Goal: Information Seeking & Learning: Learn about a topic

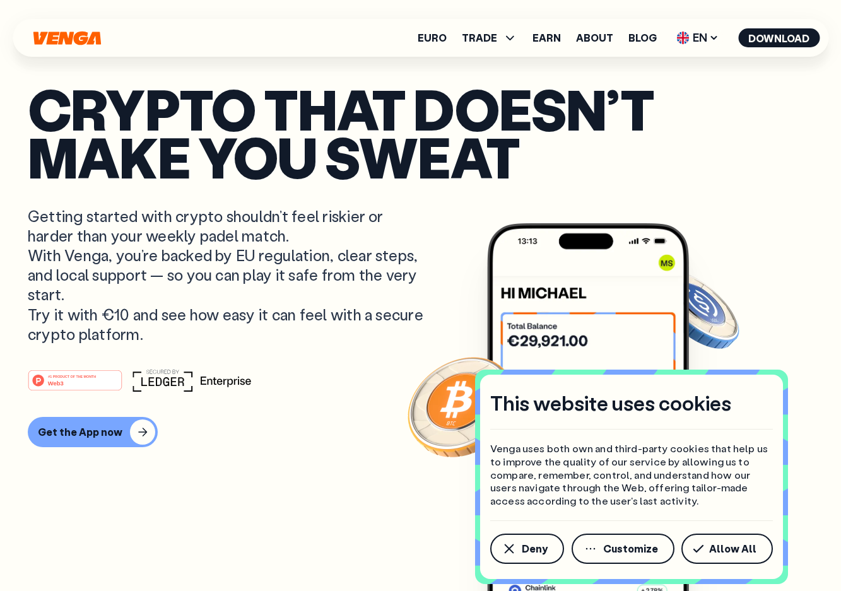
click at [338, 109] on p "Crypto that doesn’t make you sweat" at bounding box center [421, 133] width 786 height 97
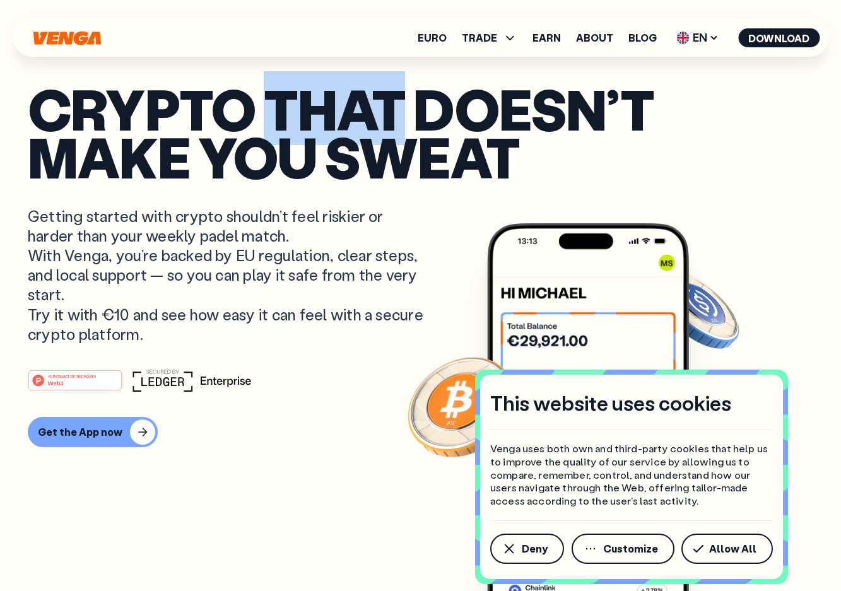
click at [450, 104] on p "Crypto that doesn’t make you sweat" at bounding box center [421, 133] width 786 height 97
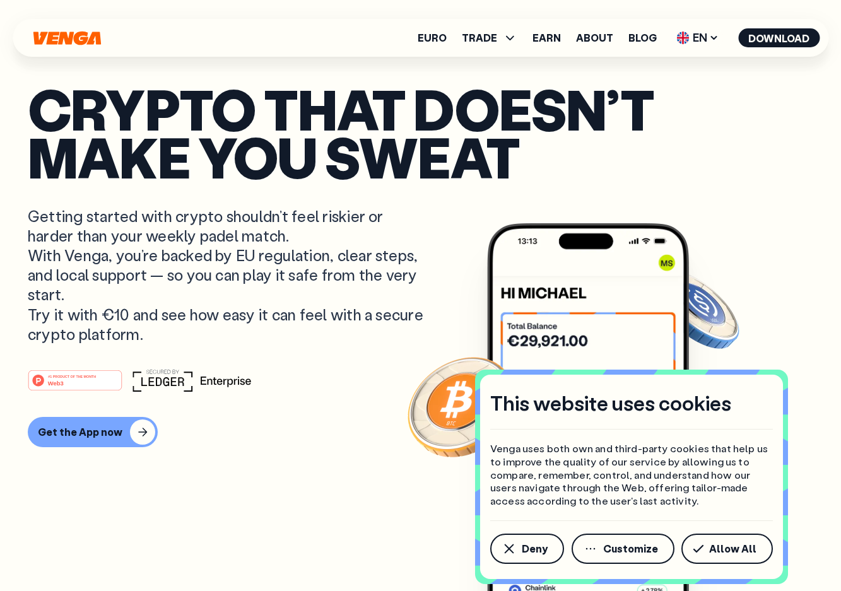
click at [450, 104] on p "Crypto that doesn’t make you sweat" at bounding box center [421, 133] width 786 height 97
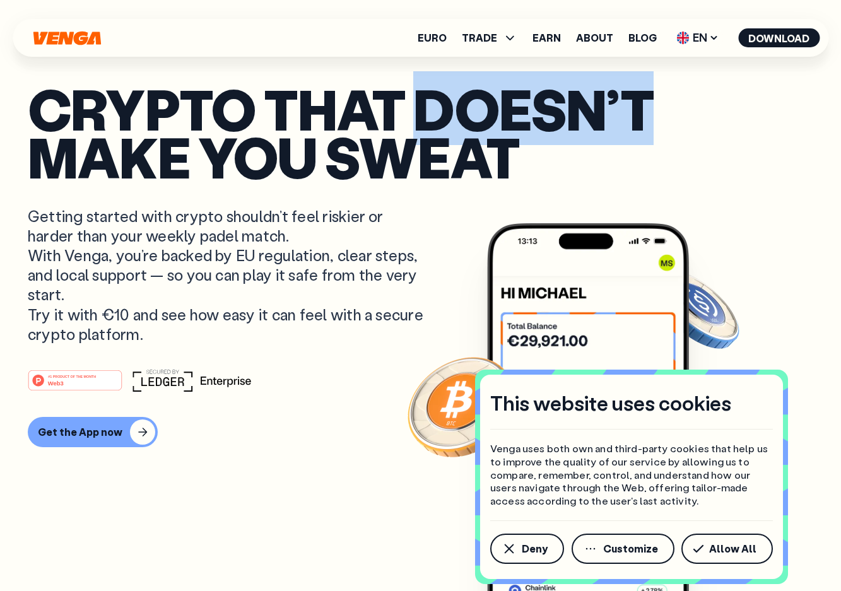
click at [450, 104] on p "Crypto that doesn’t make you sweat" at bounding box center [421, 133] width 786 height 97
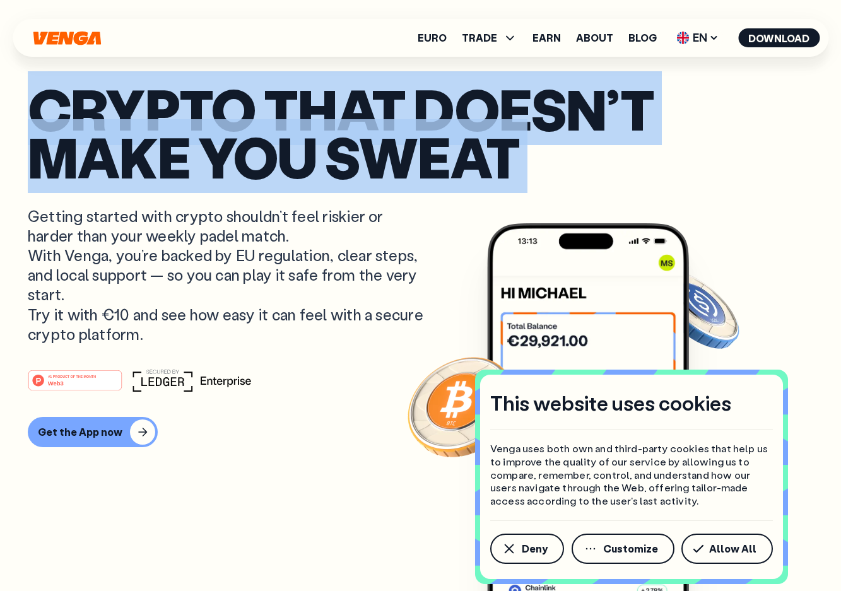
click at [528, 102] on p "Crypto that doesn’t make you sweat" at bounding box center [421, 133] width 786 height 97
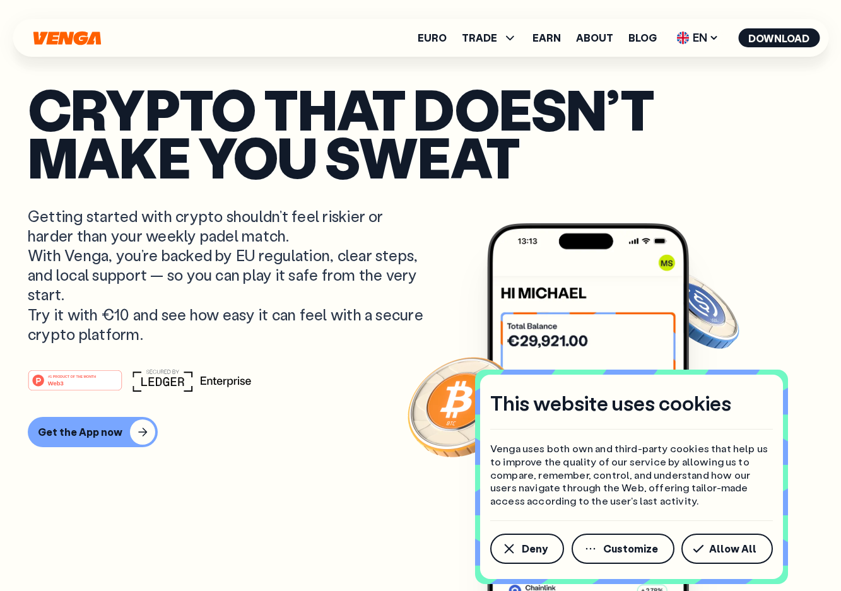
click at [528, 102] on p "Crypto that doesn’t make you sweat" at bounding box center [421, 133] width 786 height 97
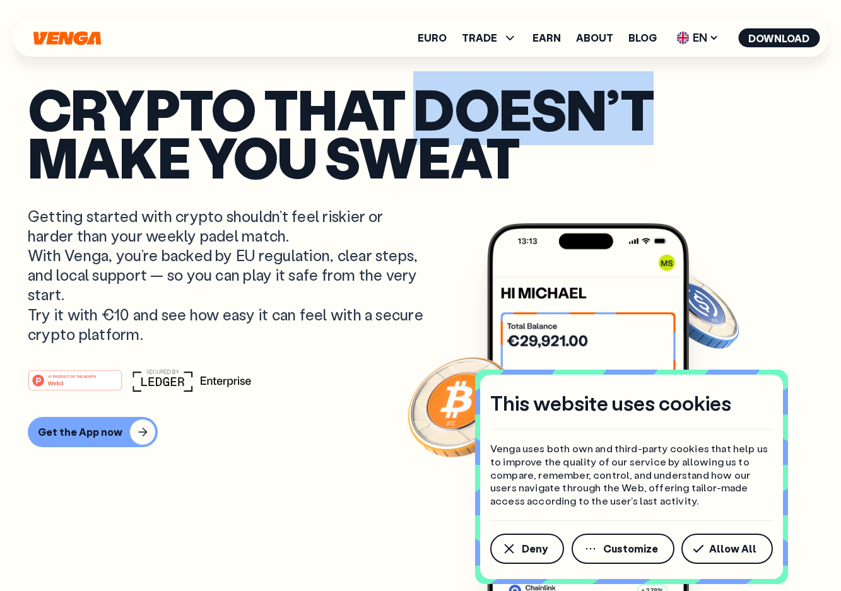
click at [537, 104] on p "Crypto that doesn’t make you sweat" at bounding box center [421, 133] width 786 height 97
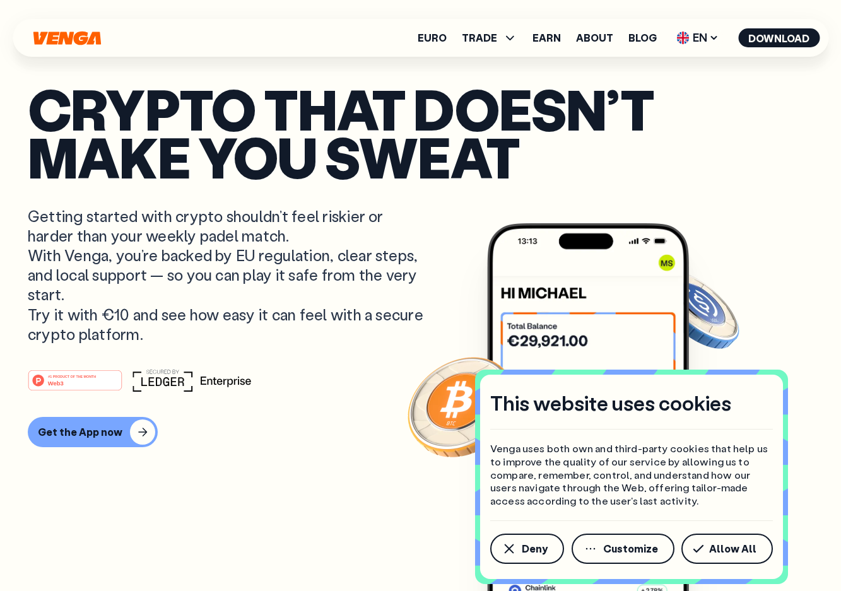
click at [537, 104] on p "Crypto that doesn’t make you sweat" at bounding box center [421, 133] width 786 height 97
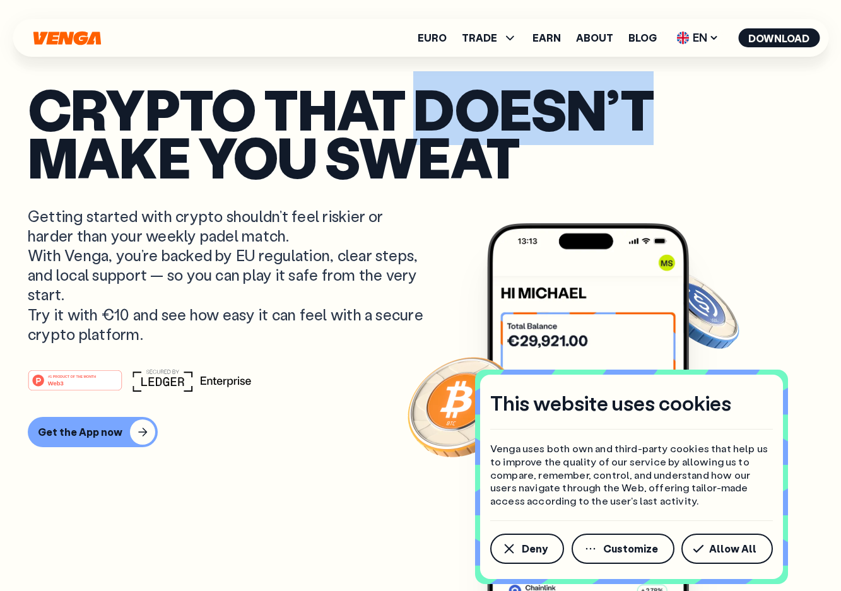
click at [535, 109] on p "Crypto that doesn’t make you sweat" at bounding box center [421, 133] width 786 height 97
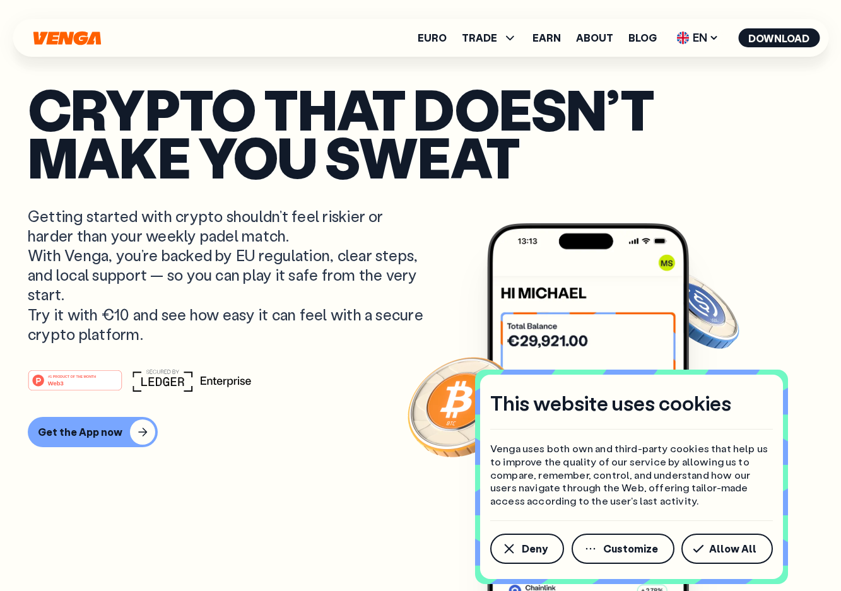
click at [535, 109] on p "Crypto that doesn’t make you sweat" at bounding box center [421, 133] width 786 height 97
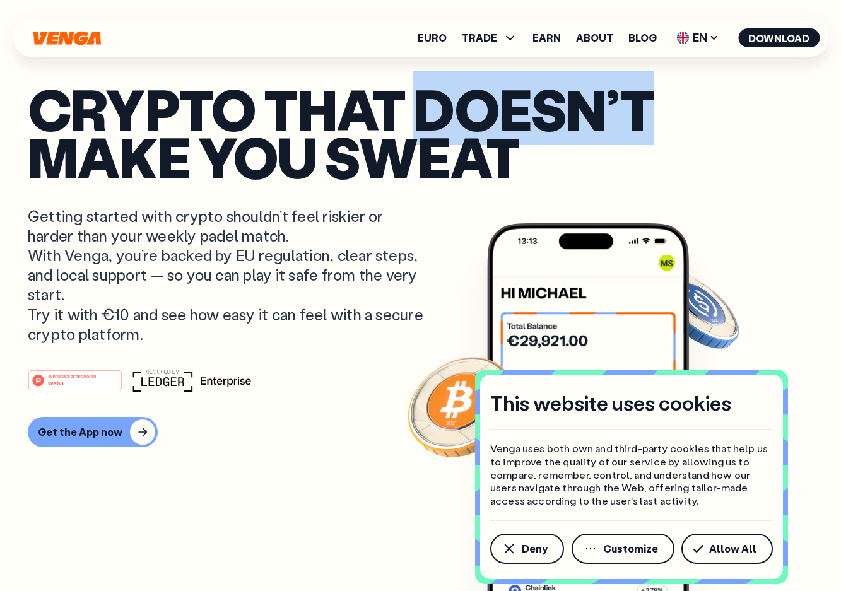
click at [535, 109] on p "Crypto that doesn’t make you sweat" at bounding box center [421, 133] width 786 height 97
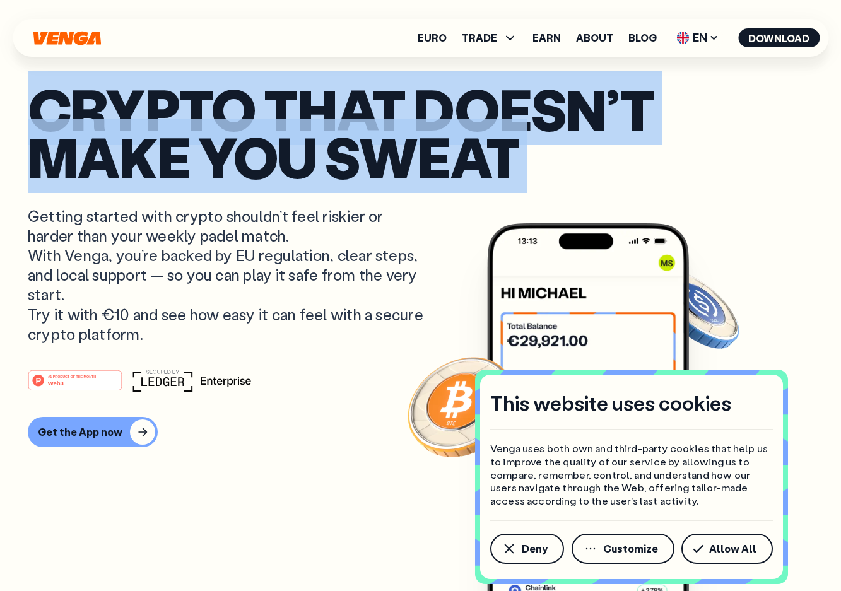
click at [198, 153] on p "Crypto that doesn’t make you sweat" at bounding box center [421, 133] width 786 height 97
drag, startPoint x: 18, startPoint y: 104, endPoint x: 597, endPoint y: 147, distance: 581.0
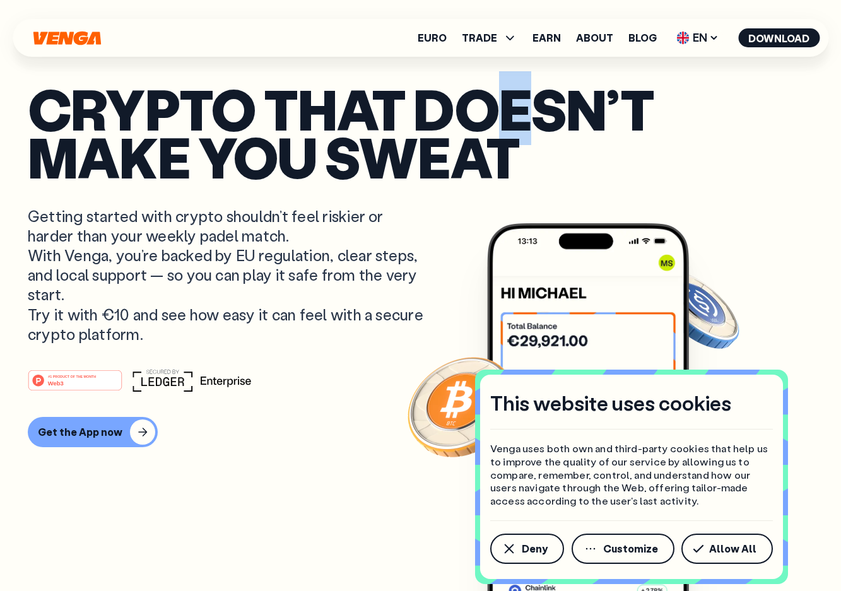
drag, startPoint x: 527, startPoint y: 96, endPoint x: 493, endPoint y: 119, distance: 41.0
click at [493, 119] on p "Crypto that doesn’t make you sweat" at bounding box center [421, 133] width 786 height 97
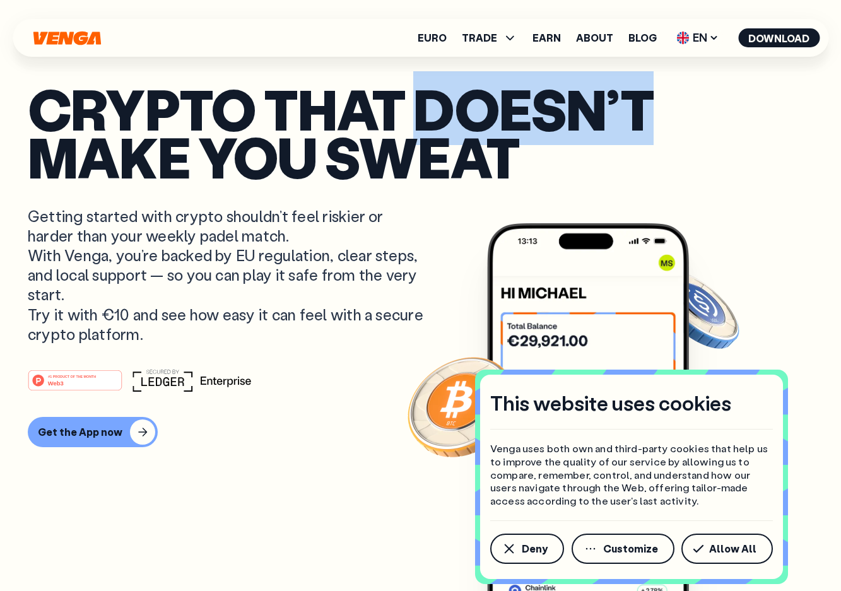
click at [493, 119] on p "Crypto that doesn’t make you sweat" at bounding box center [421, 133] width 786 height 97
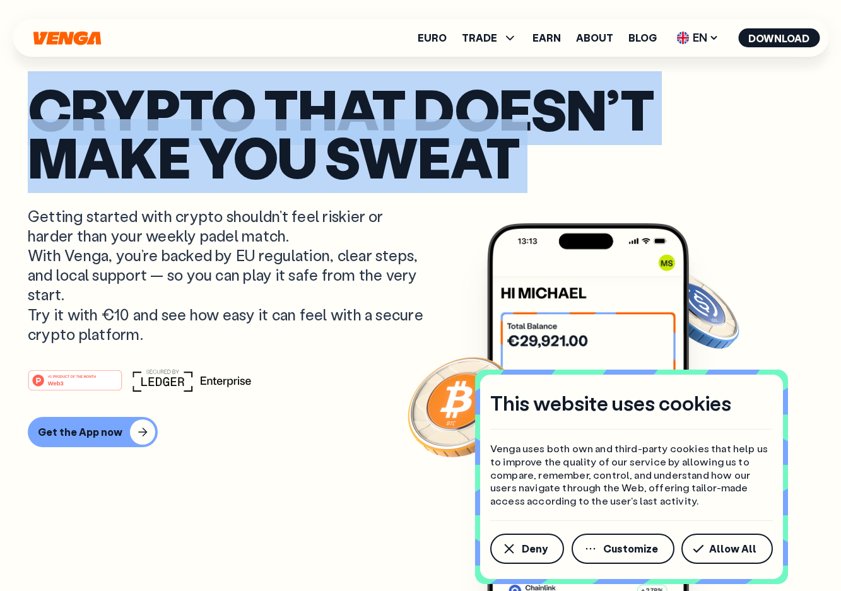
click at [528, 119] on p "Crypto that doesn’t make you sweat" at bounding box center [421, 133] width 786 height 97
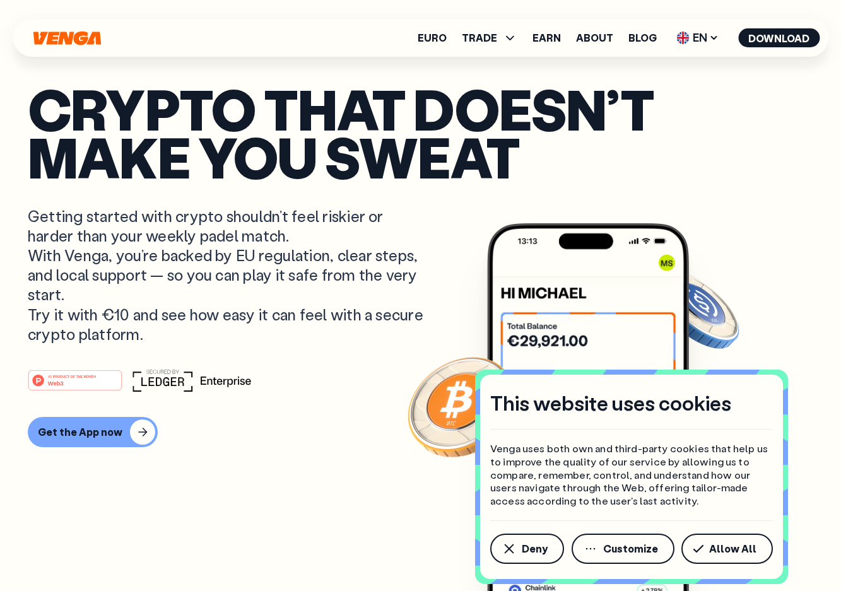
click at [528, 119] on p "Crypto that doesn’t make you sweat" at bounding box center [421, 133] width 786 height 97
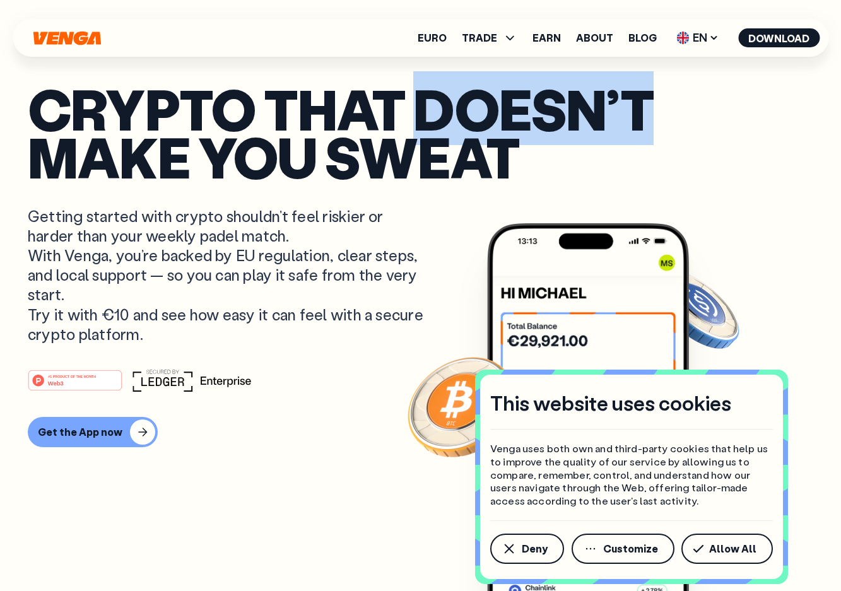
click at [528, 119] on p "Crypto that doesn’t make you sweat" at bounding box center [421, 133] width 786 height 97
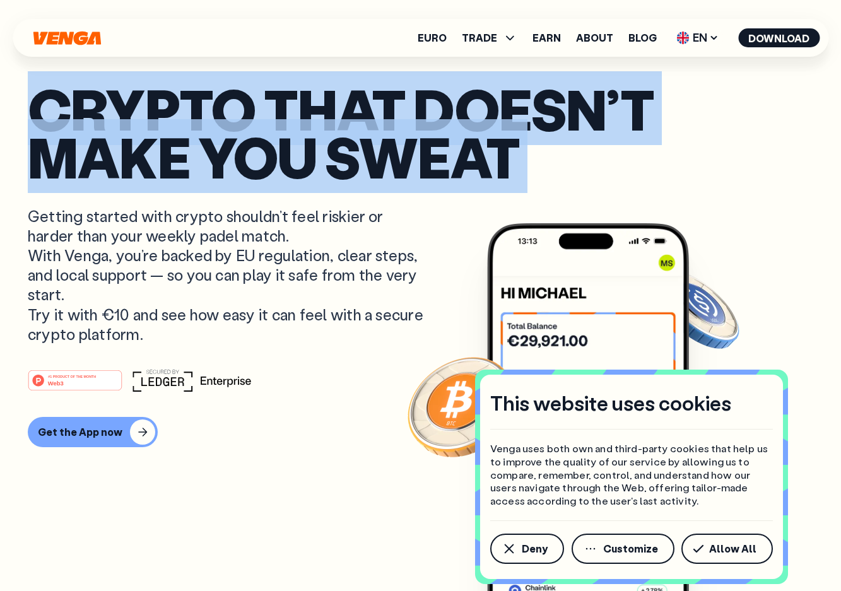
click at [533, 100] on p "Crypto that doesn’t make you sweat" at bounding box center [421, 133] width 786 height 97
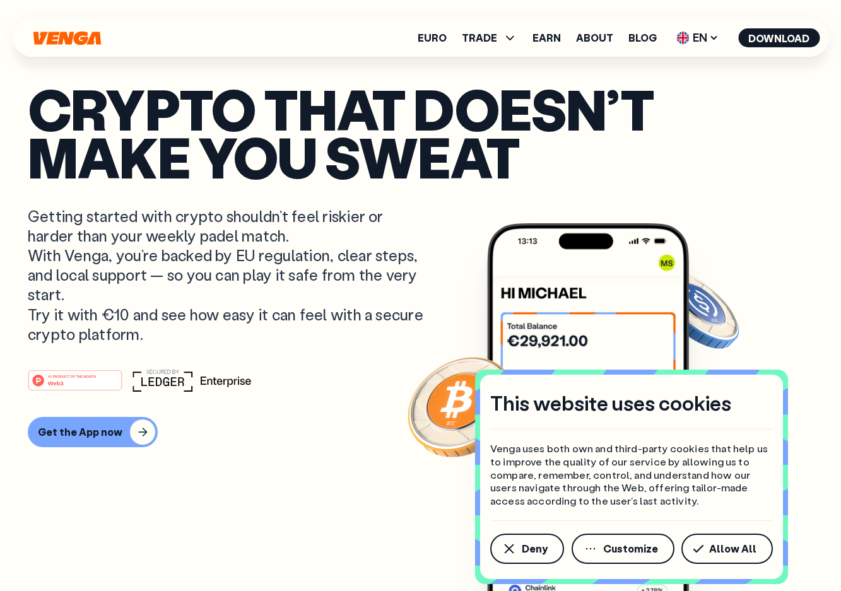
click at [533, 100] on p "Crypto that doesn’t make you sweat" at bounding box center [421, 133] width 786 height 97
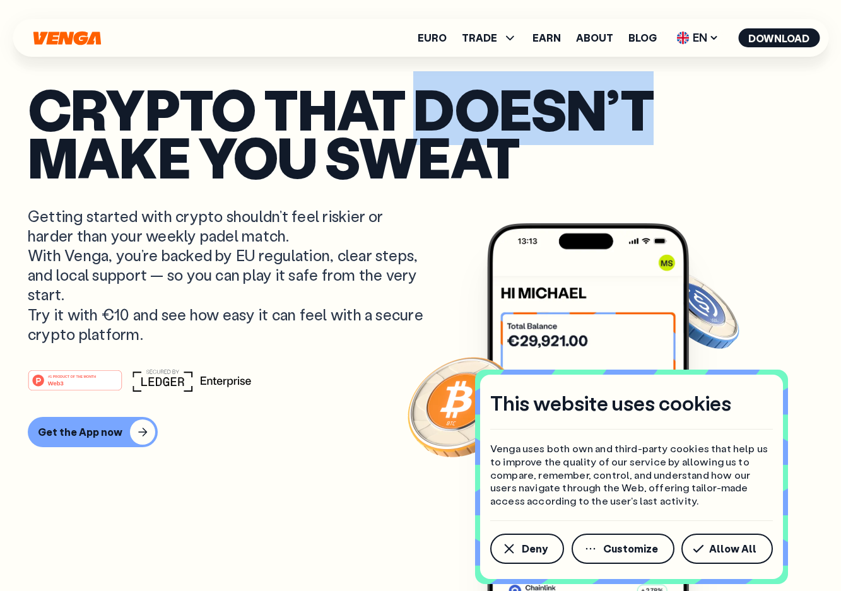
click at [526, 118] on p "Crypto that doesn’t make you sweat" at bounding box center [421, 133] width 786 height 97
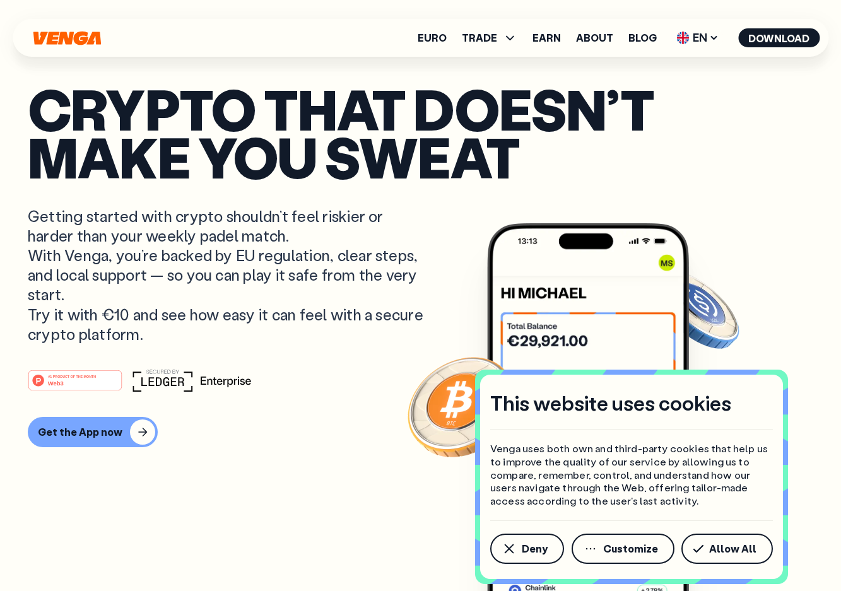
click at [526, 118] on p "Crypto that doesn’t make you sweat" at bounding box center [421, 133] width 786 height 97
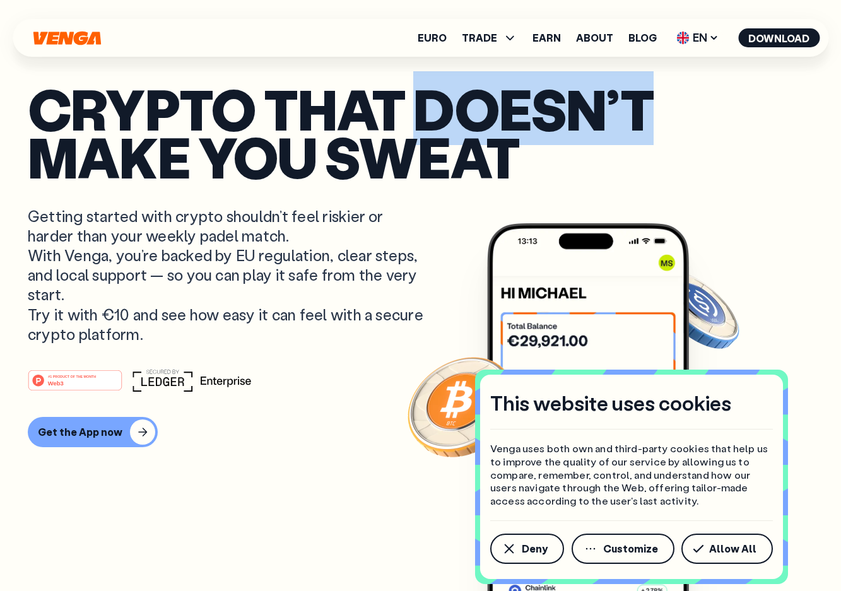
click at [531, 112] on p "Crypto that doesn’t make you sweat" at bounding box center [421, 133] width 786 height 97
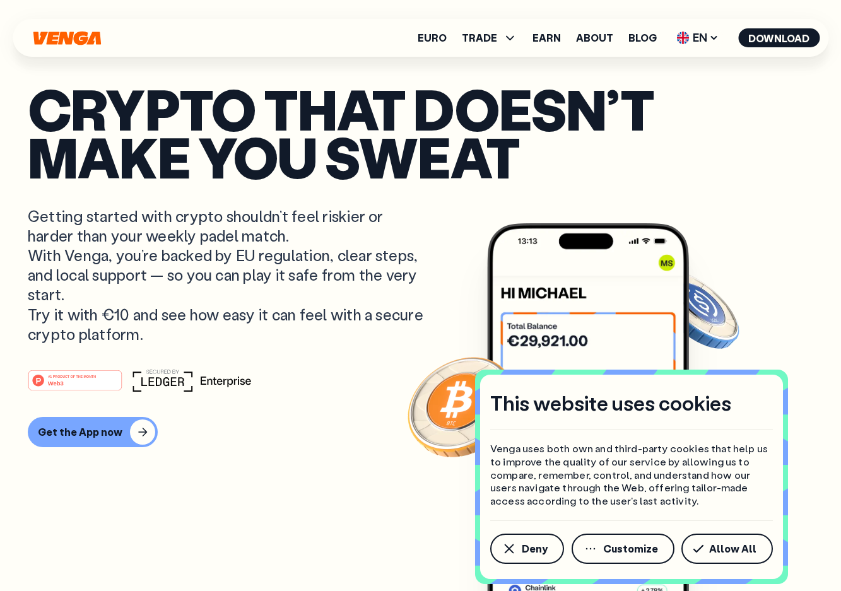
click at [531, 112] on p "Crypto that doesn’t make you sweat" at bounding box center [421, 133] width 786 height 97
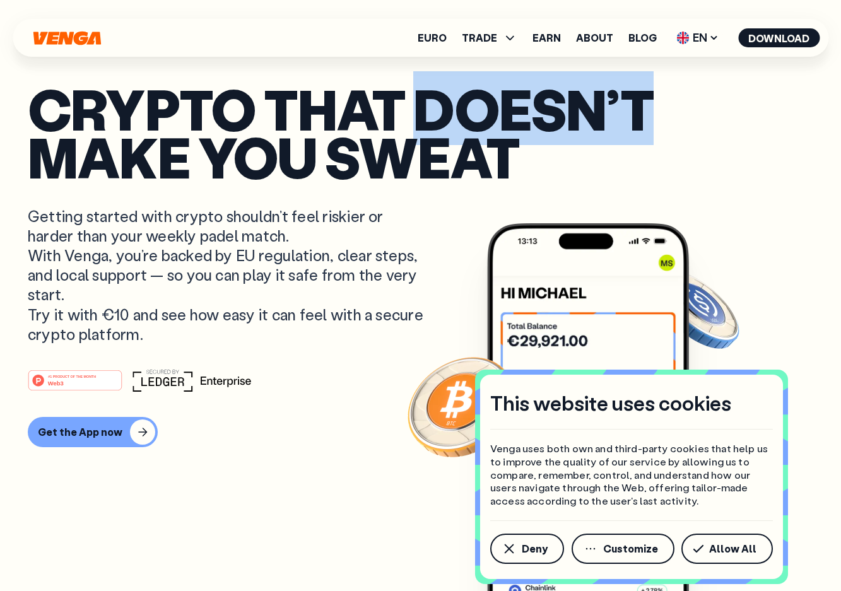
click at [531, 112] on p "Crypto that doesn’t make you sweat" at bounding box center [421, 133] width 786 height 97
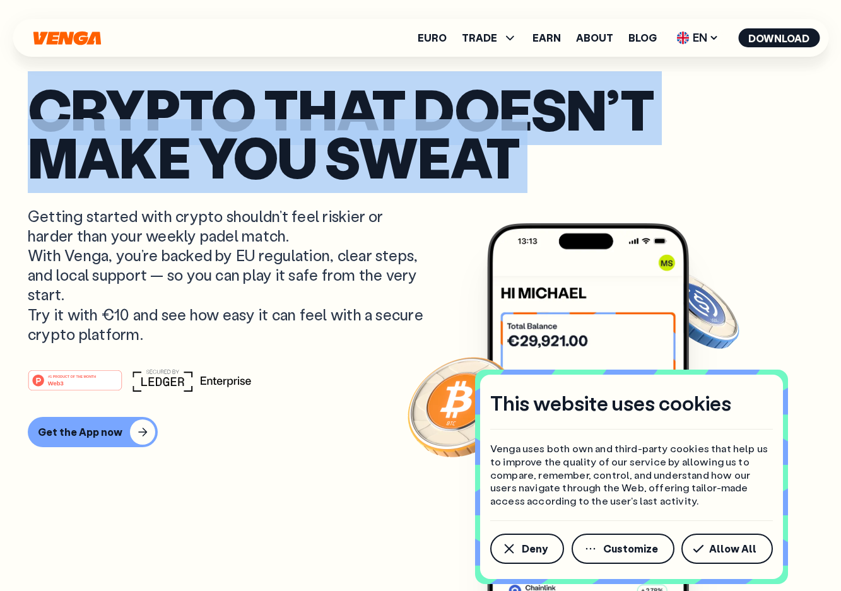
click at [531, 112] on p "Crypto that doesn’t make you sweat" at bounding box center [421, 133] width 786 height 97
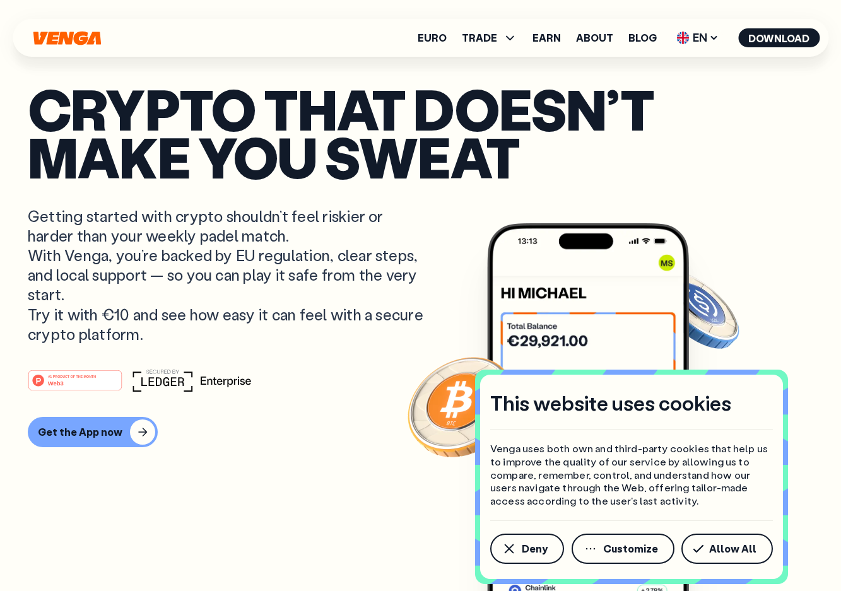
click at [531, 112] on p "Crypto that doesn’t make you sweat" at bounding box center [421, 133] width 786 height 97
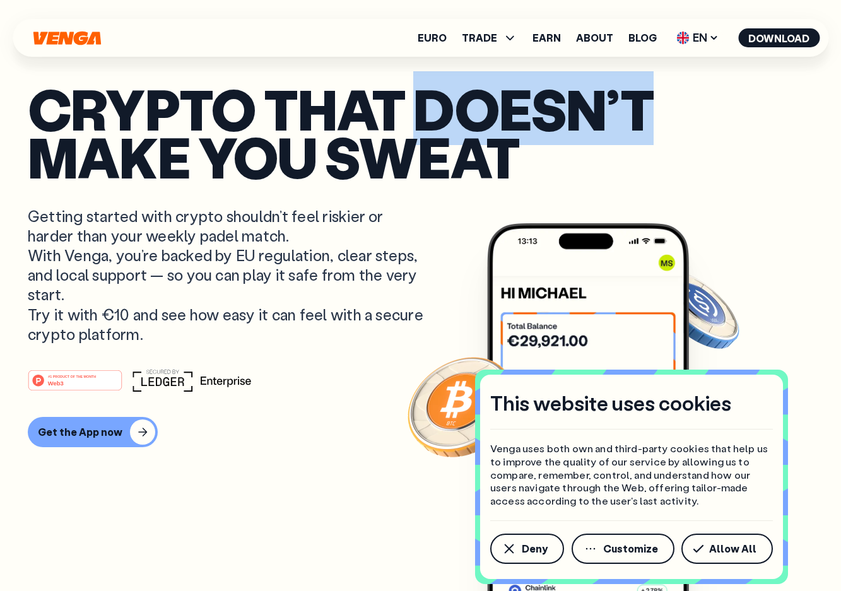
click at [531, 112] on p "Crypto that doesn’t make you sweat" at bounding box center [421, 133] width 786 height 97
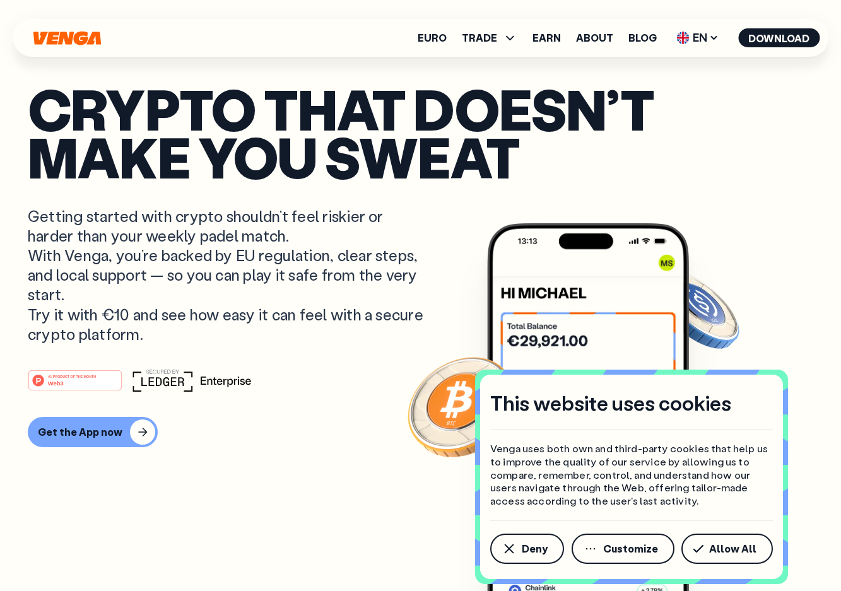
click at [531, 112] on p "Crypto that doesn’t make you sweat" at bounding box center [421, 133] width 786 height 97
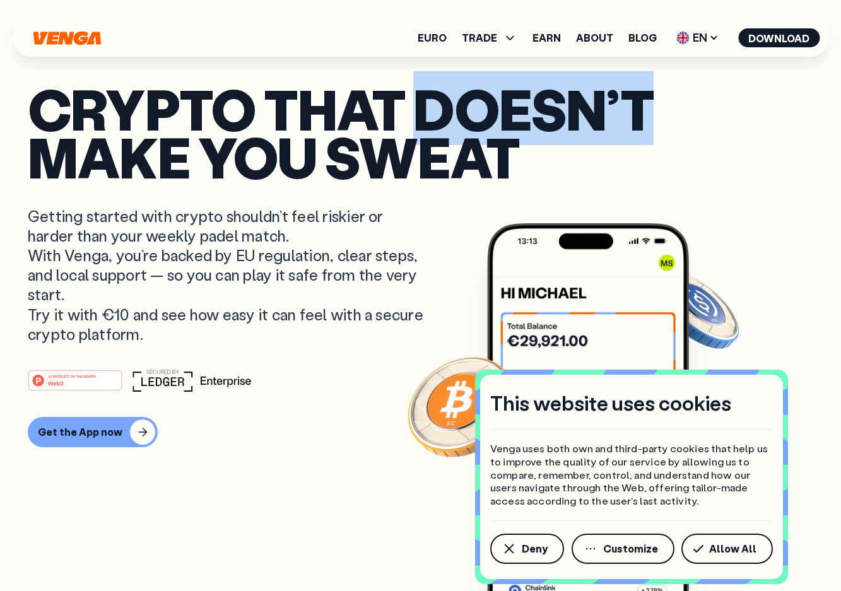
click at [531, 112] on p "Crypto that doesn’t make you sweat" at bounding box center [421, 133] width 786 height 97
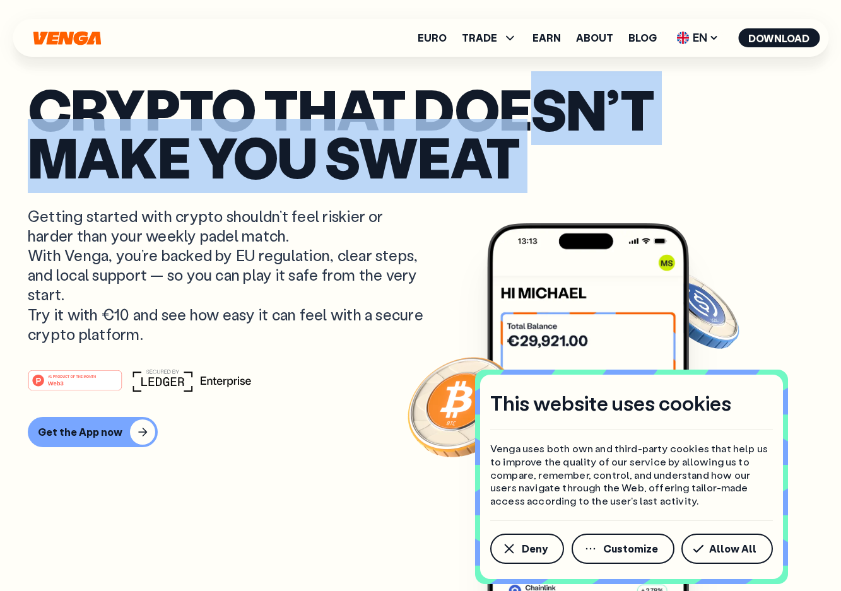
drag, startPoint x: 533, startPoint y: 110, endPoint x: 521, endPoint y: 119, distance: 14.9
click at [521, 119] on p "Crypto that doesn’t make you sweat" at bounding box center [421, 133] width 786 height 97
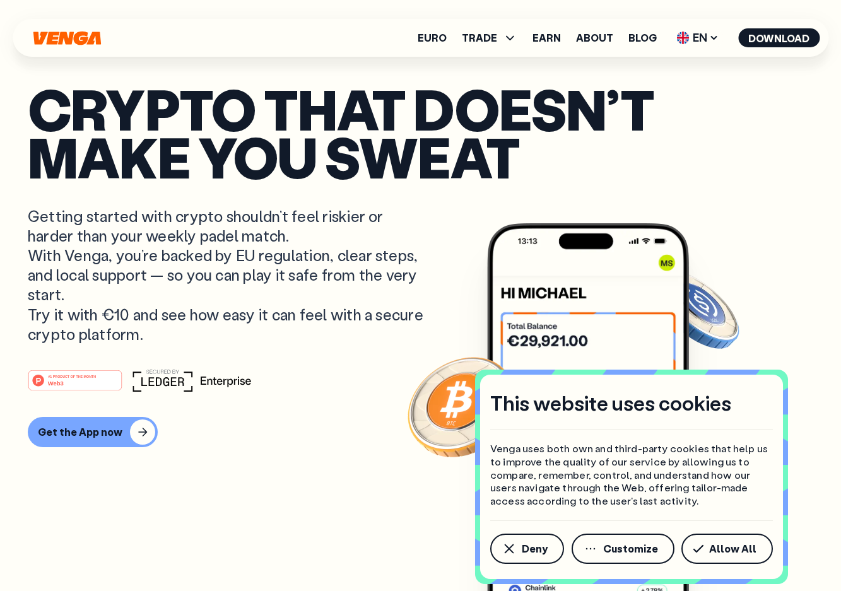
click at [521, 119] on p "Crypto that doesn’t make you sweat" at bounding box center [421, 133] width 786 height 97
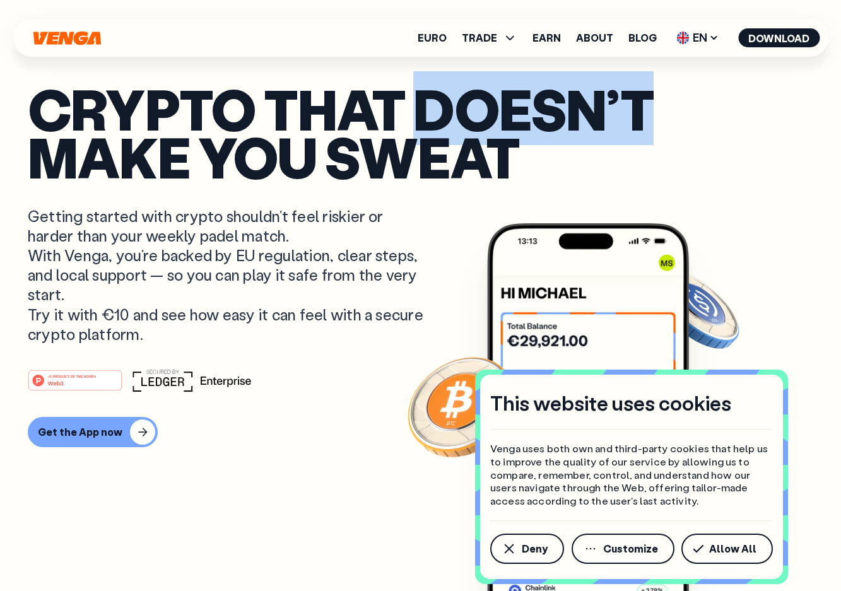
click at [521, 119] on p "Crypto that doesn’t make you sweat" at bounding box center [421, 133] width 786 height 97
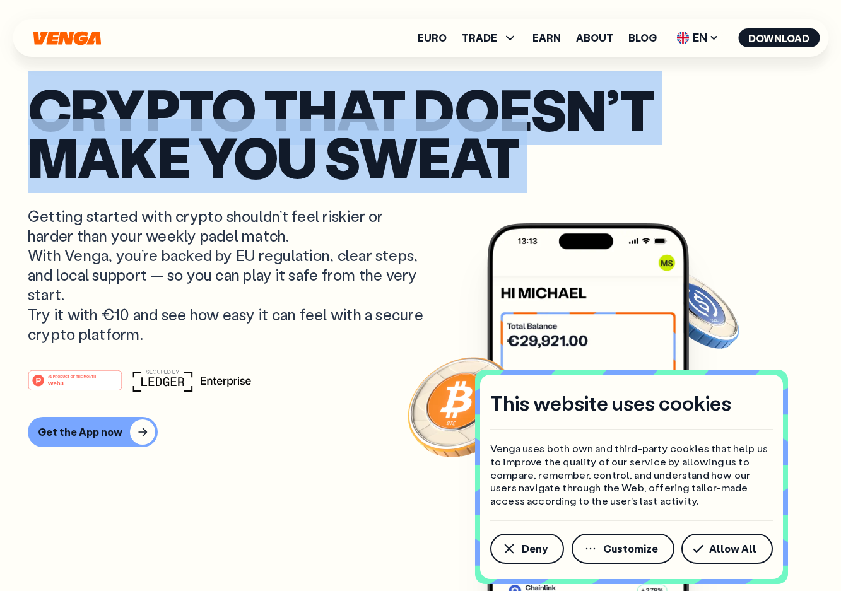
click at [521, 107] on p "Crypto that doesn’t make you sweat" at bounding box center [421, 133] width 786 height 97
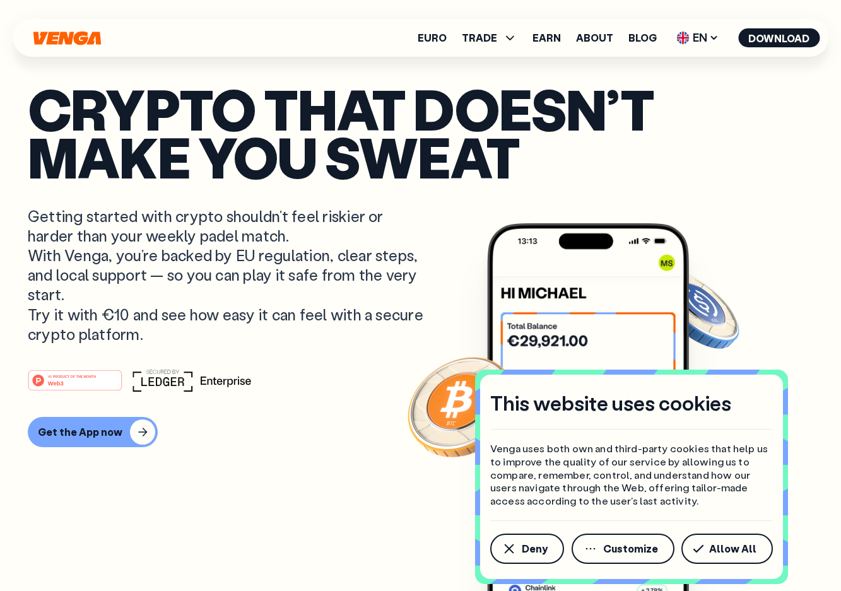
click at [521, 107] on p "Crypto that doesn’t make you sweat" at bounding box center [421, 133] width 786 height 97
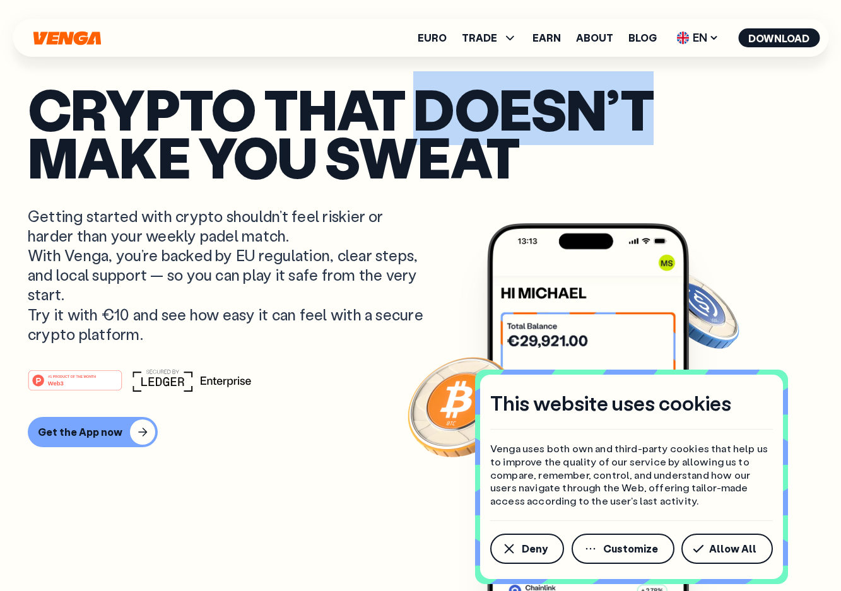
click at [521, 107] on p "Crypto that doesn’t make you sweat" at bounding box center [421, 133] width 786 height 97
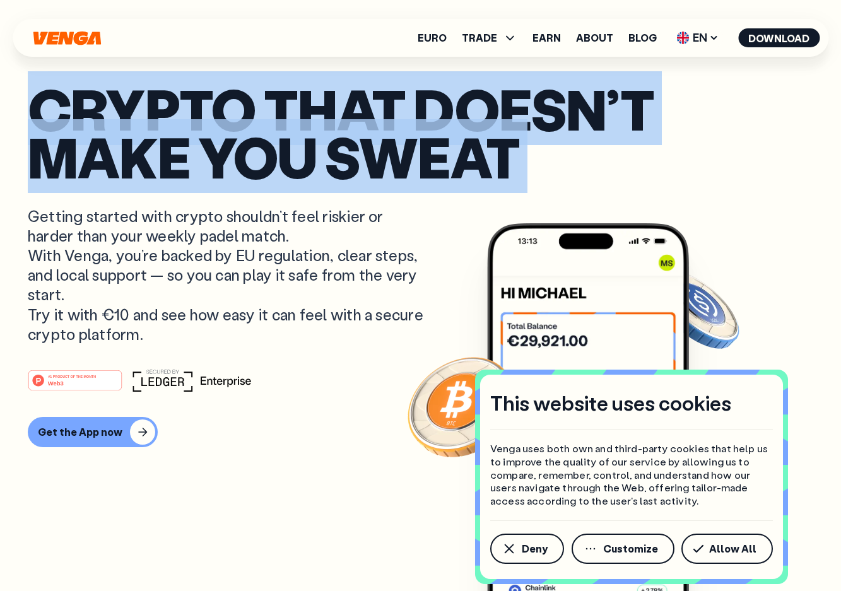
click at [532, 106] on p "Crypto that doesn’t make you sweat" at bounding box center [421, 133] width 786 height 97
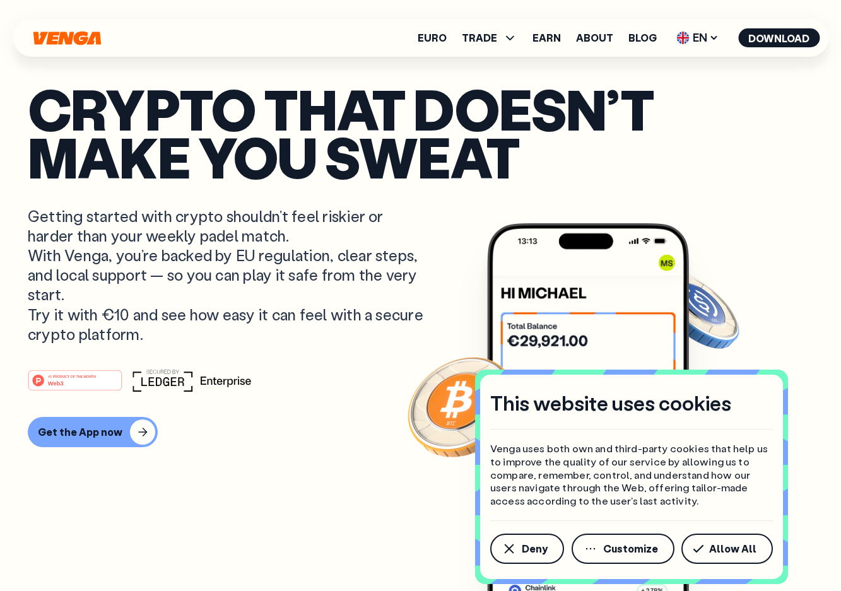
click at [532, 106] on p "Crypto that doesn’t make you sweat" at bounding box center [421, 133] width 786 height 97
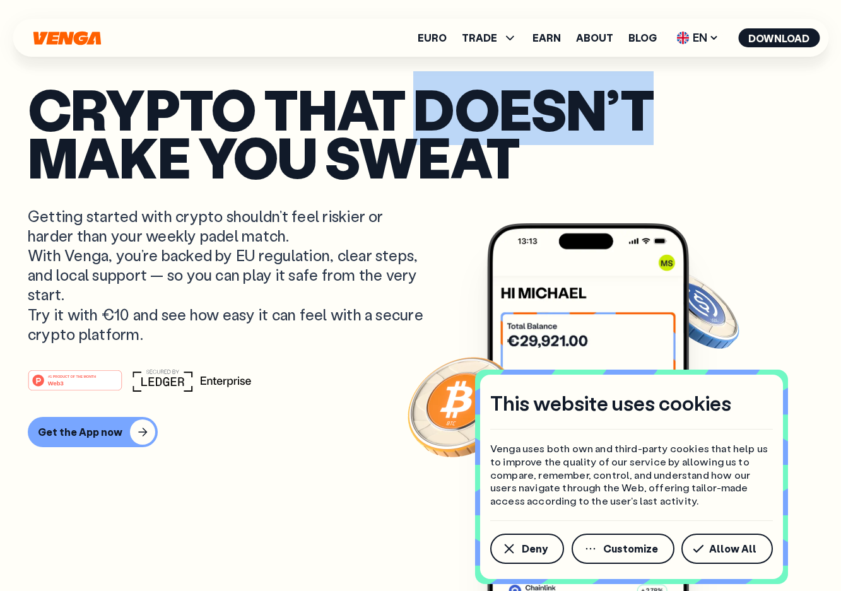
click at [536, 108] on p "Crypto that doesn’t make you sweat" at bounding box center [421, 133] width 786 height 97
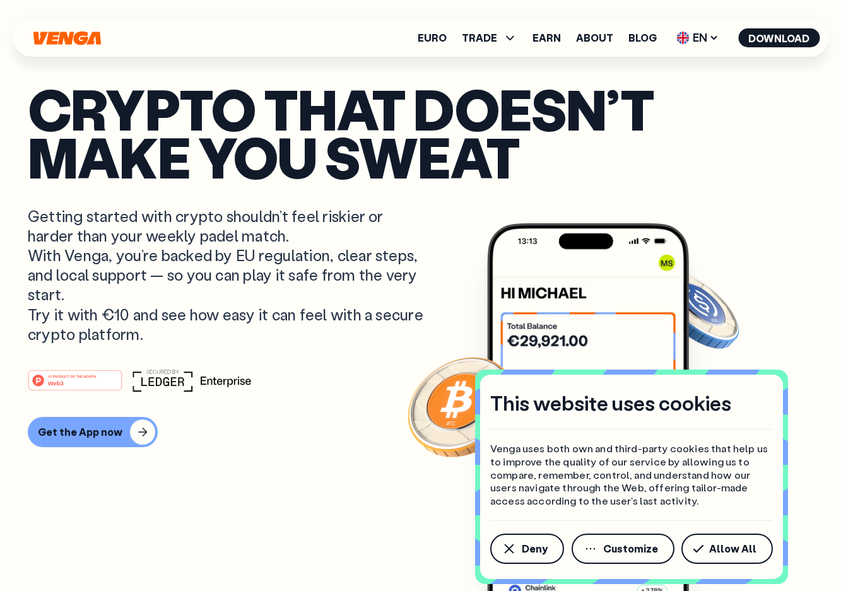
click at [536, 108] on p "Crypto that doesn’t make you sweat" at bounding box center [421, 133] width 786 height 97
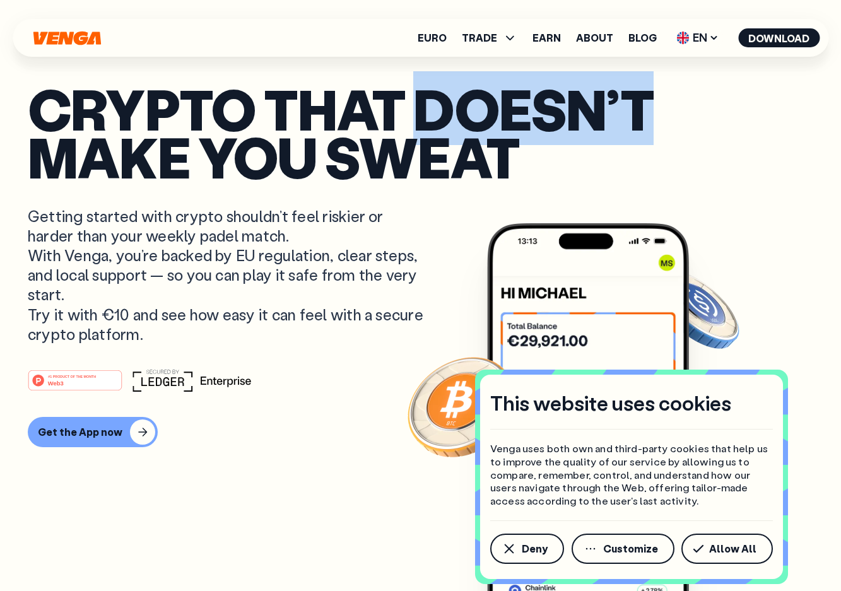
click at [536, 108] on p "Crypto that doesn’t make you sweat" at bounding box center [421, 133] width 786 height 97
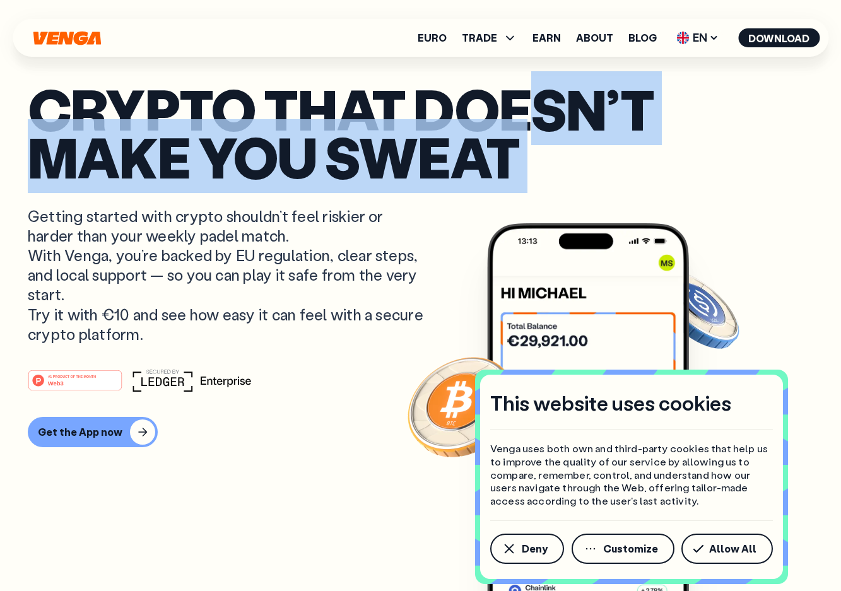
drag, startPoint x: 530, startPoint y: 112, endPoint x: 542, endPoint y: 147, distance: 36.5
click at [542, 148] on p "Crypto that doesn’t make you sweat" at bounding box center [421, 133] width 786 height 97
click at [533, 109] on p "Crypto that doesn’t make you sweat" at bounding box center [421, 133] width 786 height 97
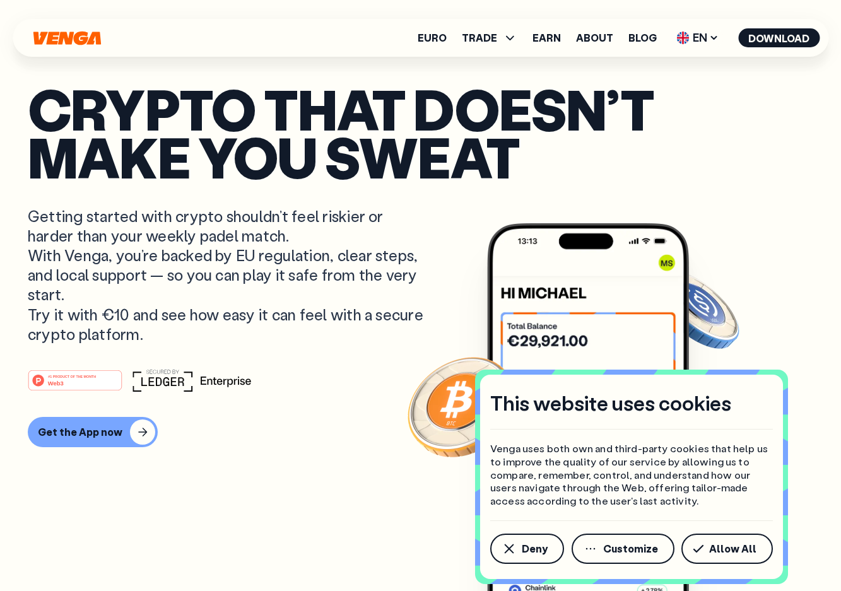
click at [533, 109] on p "Crypto that doesn’t make you sweat" at bounding box center [421, 133] width 786 height 97
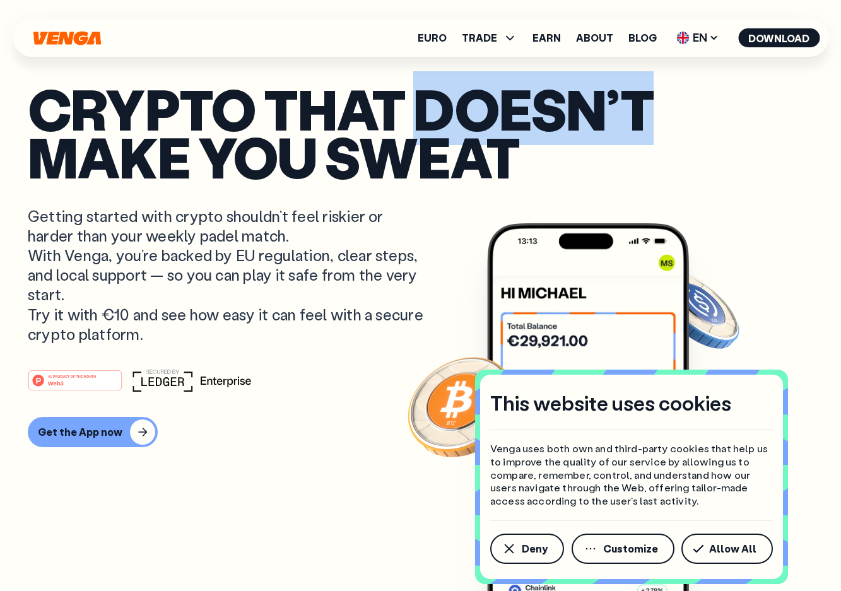
click at [533, 109] on p "Crypto that doesn’t make you sweat" at bounding box center [421, 133] width 786 height 97
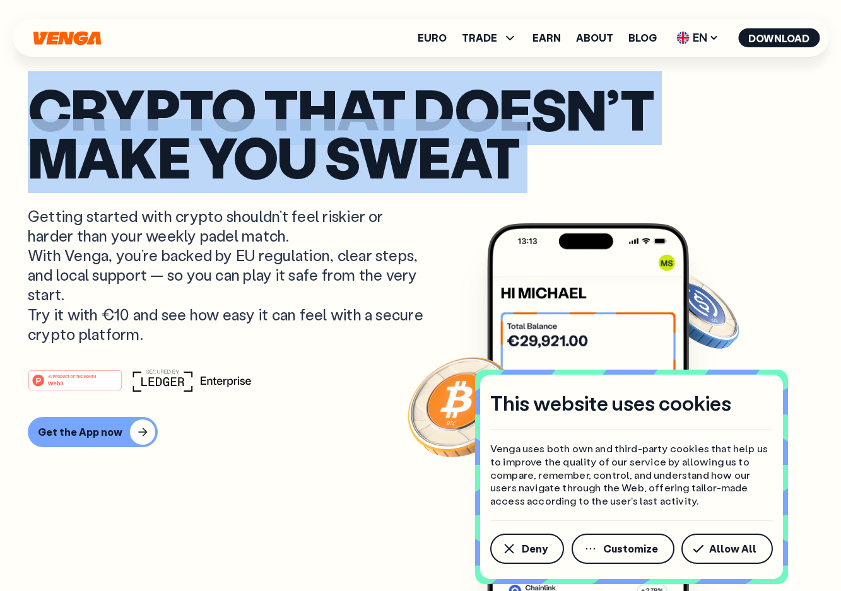
click at [536, 112] on p "Crypto that doesn’t make you sweat" at bounding box center [421, 133] width 786 height 97
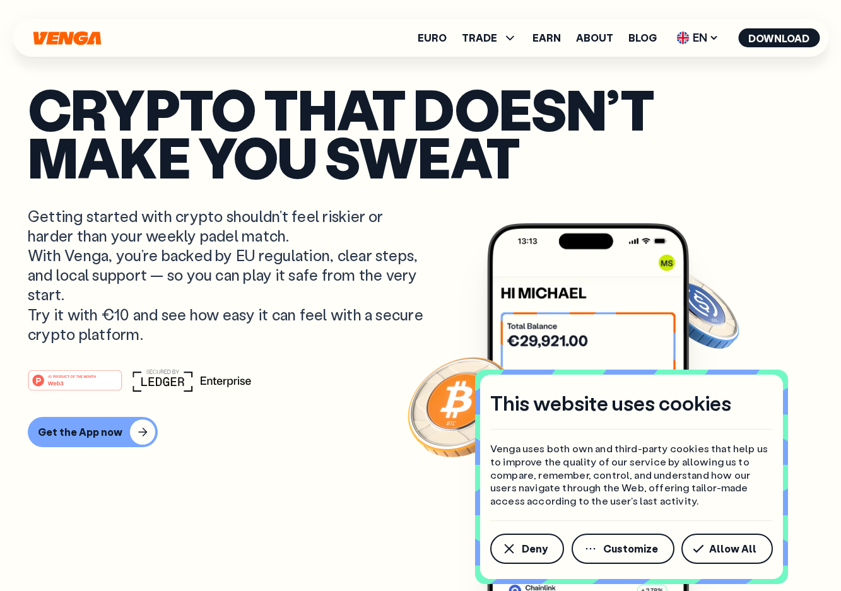
click at [536, 112] on p "Crypto that doesn’t make you sweat" at bounding box center [421, 133] width 786 height 97
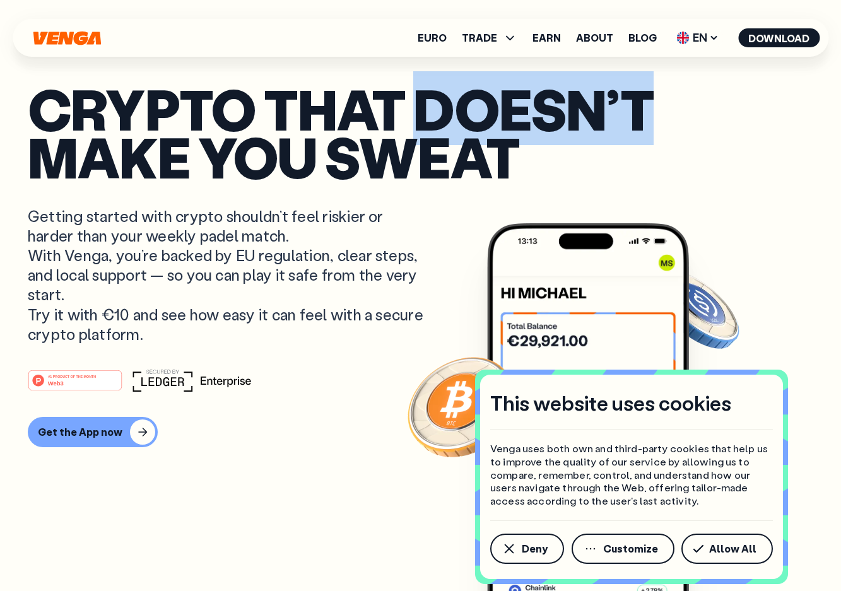
click at [536, 112] on p "Crypto that doesn’t make you sweat" at bounding box center [421, 133] width 786 height 97
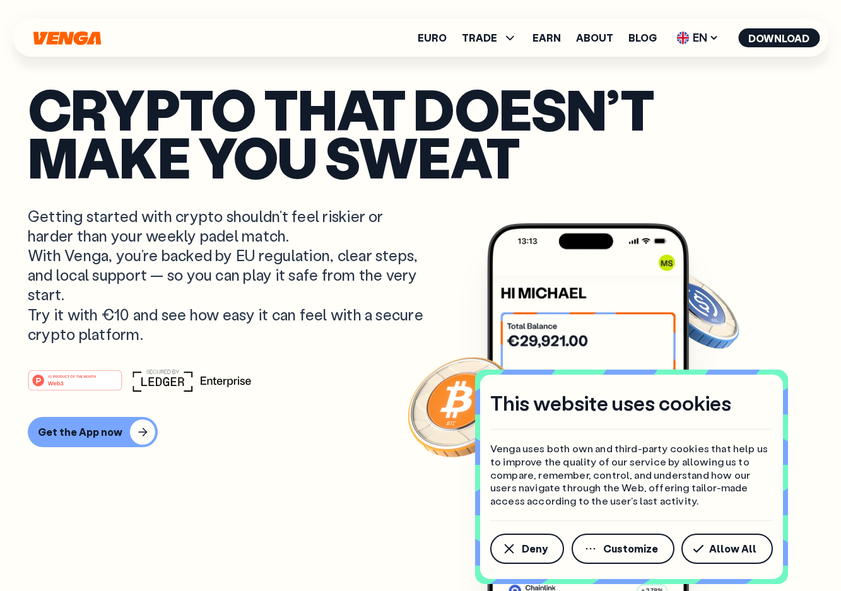
click at [536, 112] on p "Crypto that doesn’t make you sweat" at bounding box center [421, 133] width 786 height 97
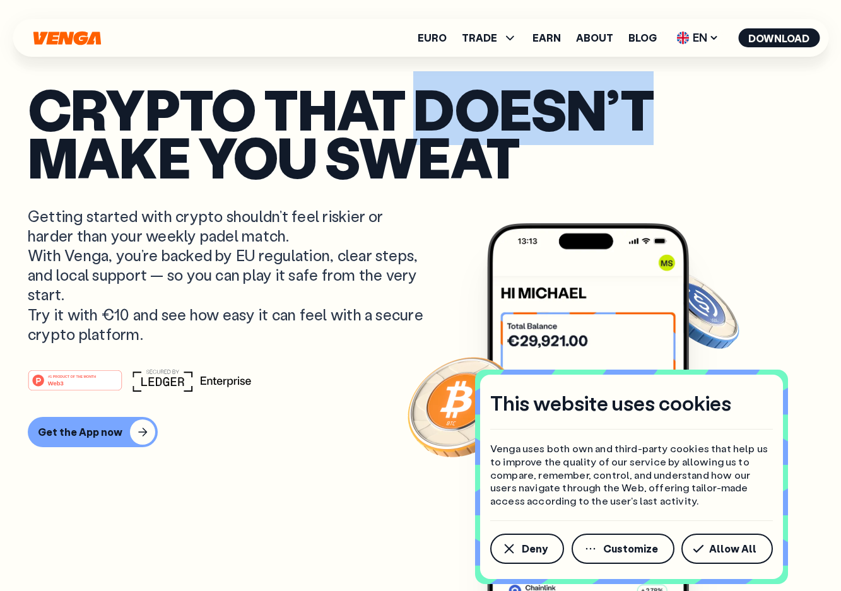
click at [536, 112] on p "Crypto that doesn’t make you sweat" at bounding box center [421, 133] width 786 height 97
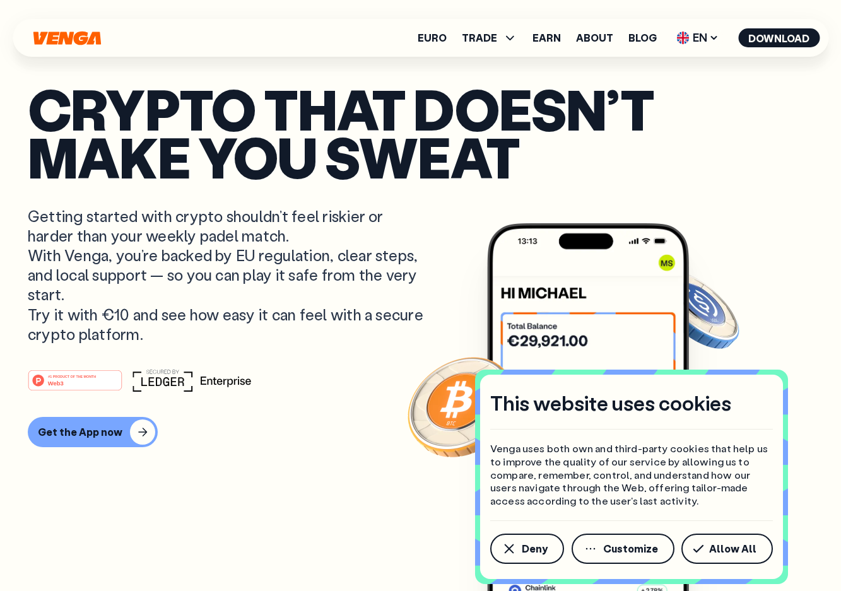
click at [530, 110] on p "Crypto that doesn’t make you sweat" at bounding box center [421, 133] width 786 height 97
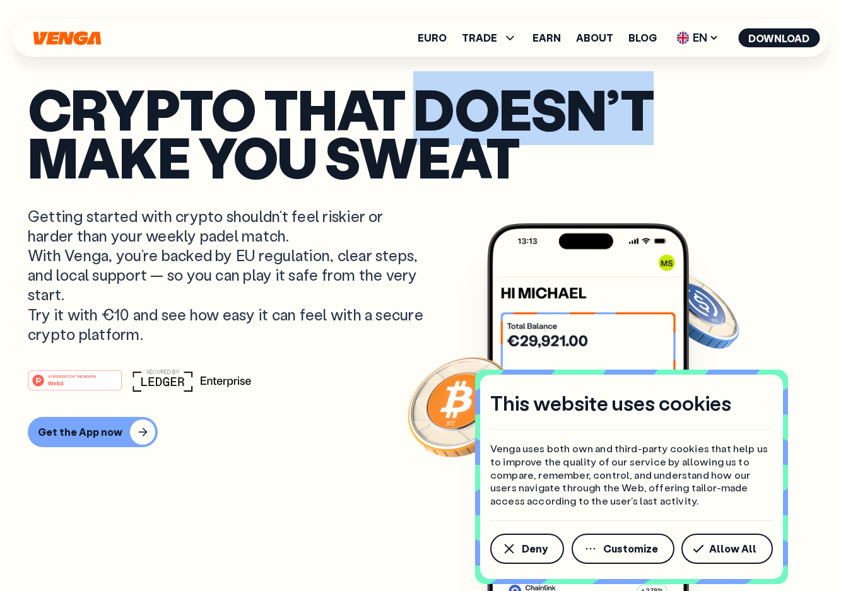
click at [530, 110] on p "Crypto that doesn’t make you sweat" at bounding box center [421, 133] width 786 height 97
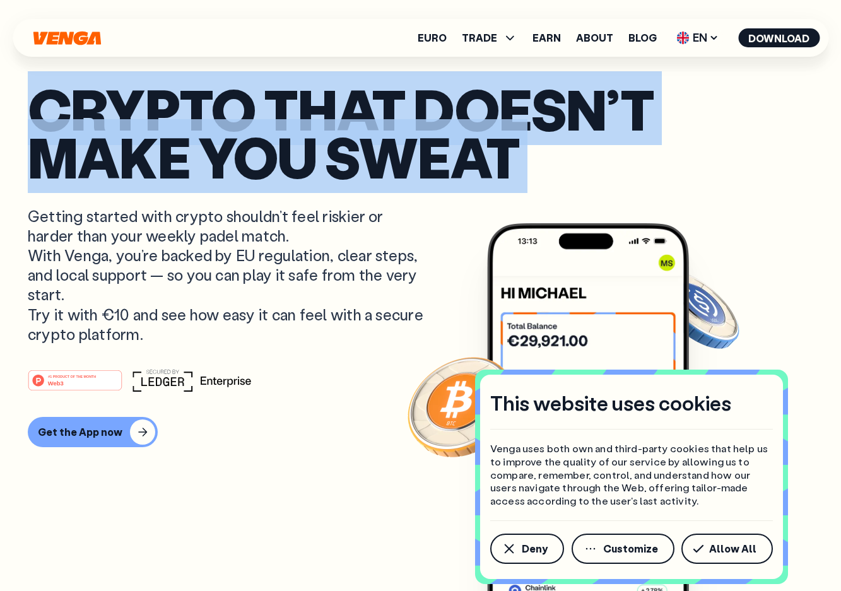
click at [530, 110] on p "Crypto that doesn’t make you sweat" at bounding box center [421, 133] width 786 height 97
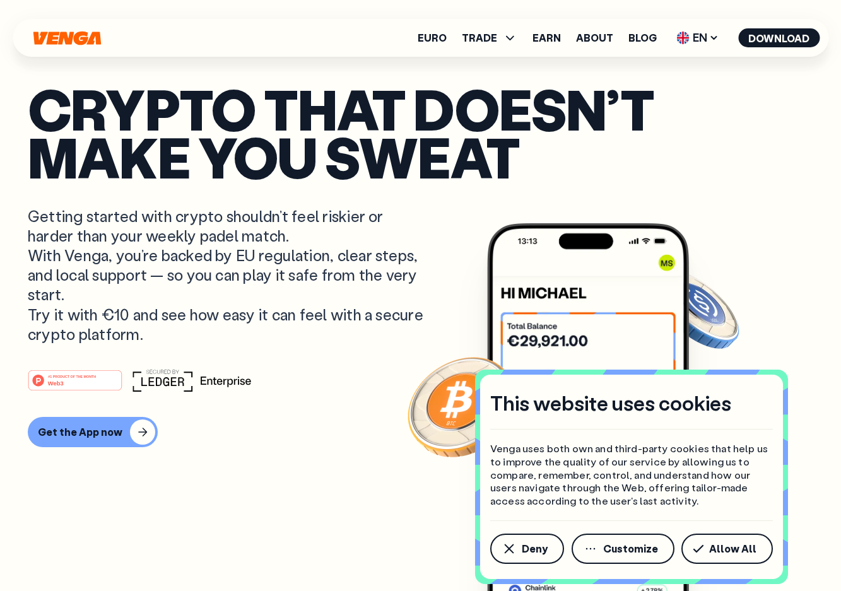
click at [530, 110] on p "Crypto that doesn’t make you sweat" at bounding box center [421, 133] width 786 height 97
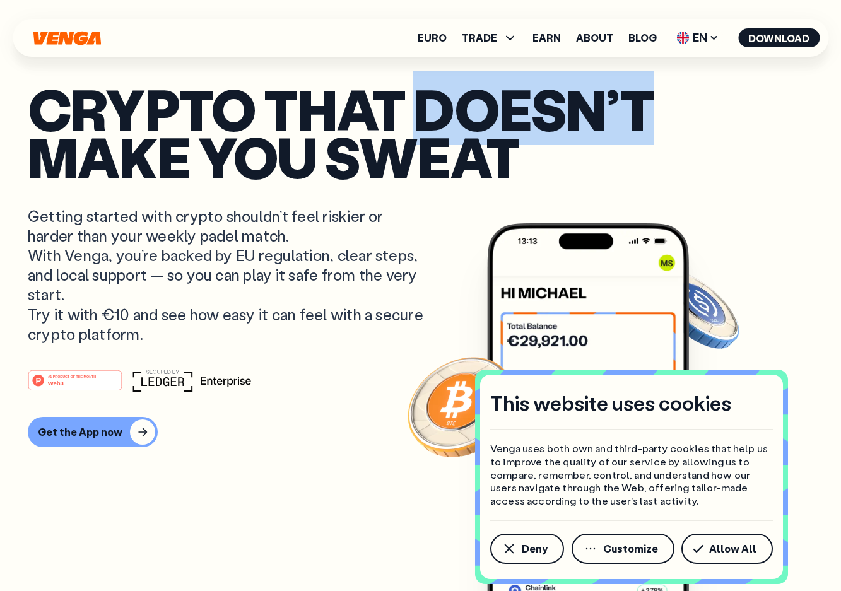
click at [530, 110] on p "Crypto that doesn’t make you sweat" at bounding box center [421, 133] width 786 height 97
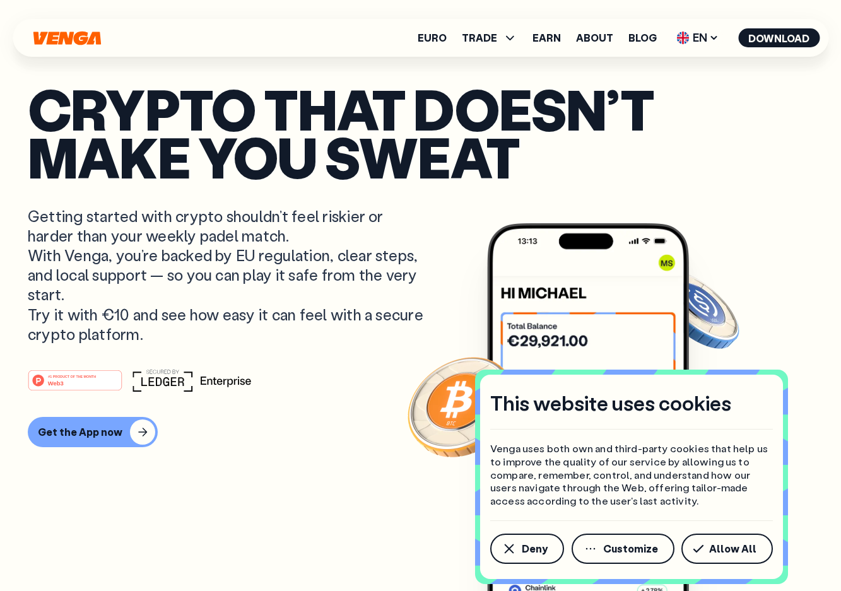
click at [530, 110] on p "Crypto that doesn’t make you sweat" at bounding box center [421, 133] width 786 height 97
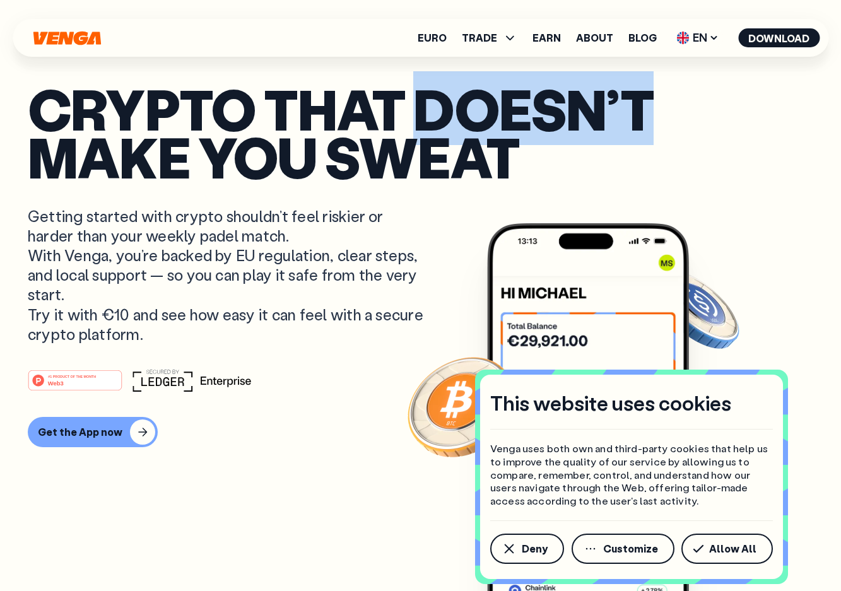
click at [286, 239] on p "Getting started with crypto shouldn’t feel riskier or harder than your weekly p…" at bounding box center [227, 275] width 399 height 138
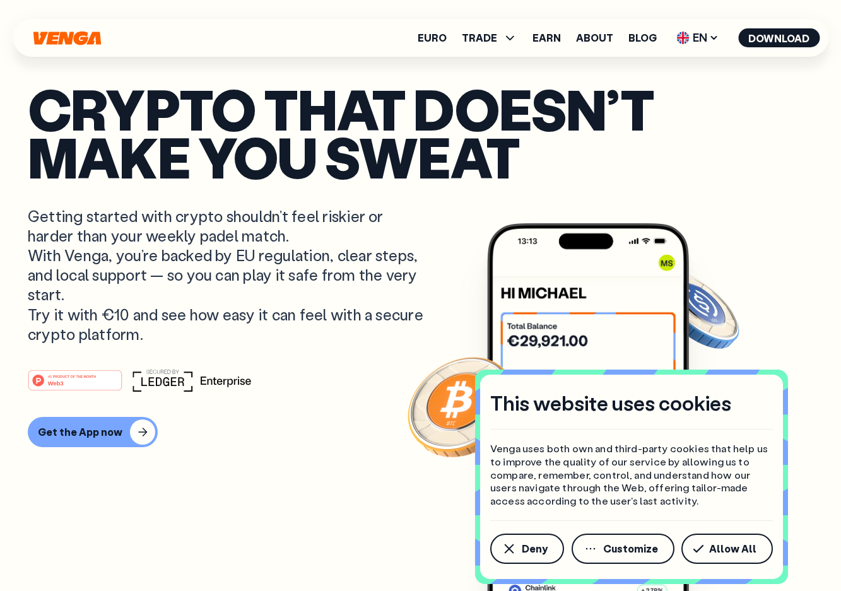
click at [286, 239] on p "Getting started with crypto shouldn’t feel riskier or harder than your weekly p…" at bounding box center [227, 275] width 399 height 138
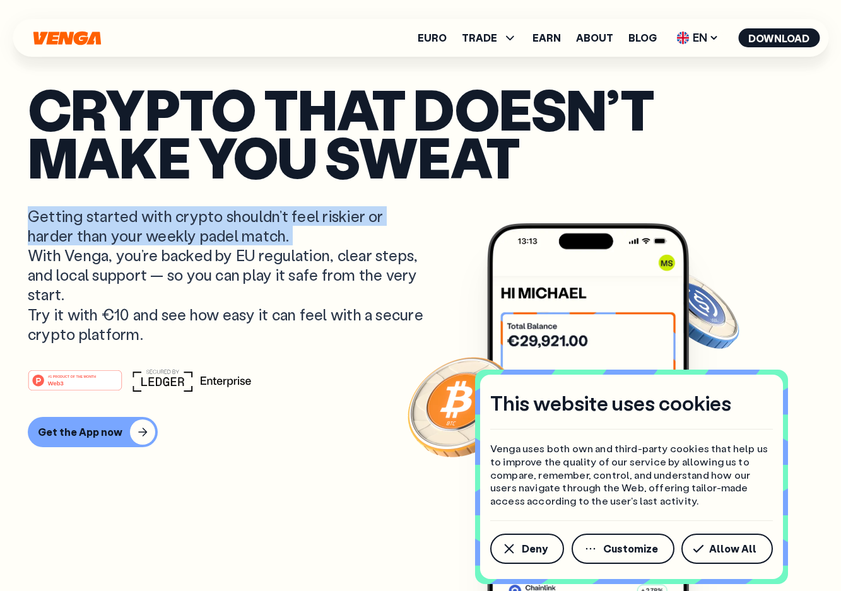
click at [247, 253] on p "Getting started with crypto shouldn’t feel riskier or harder than your weekly p…" at bounding box center [227, 275] width 399 height 138
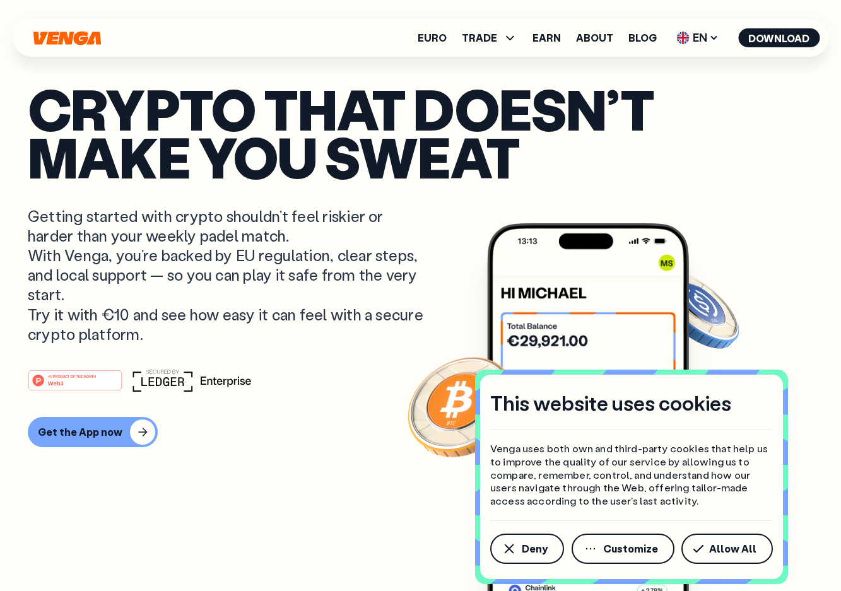
click at [247, 253] on p "Getting started with crypto shouldn’t feel riskier or harder than your weekly p…" at bounding box center [227, 275] width 399 height 138
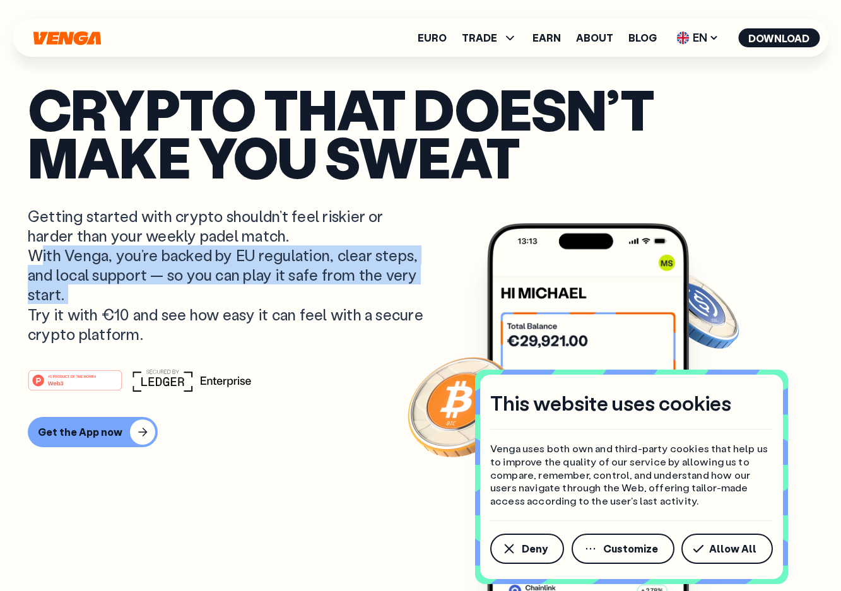
click at [288, 252] on p "Getting started with crypto shouldn’t feel riskier or harder than your weekly p…" at bounding box center [227, 275] width 399 height 138
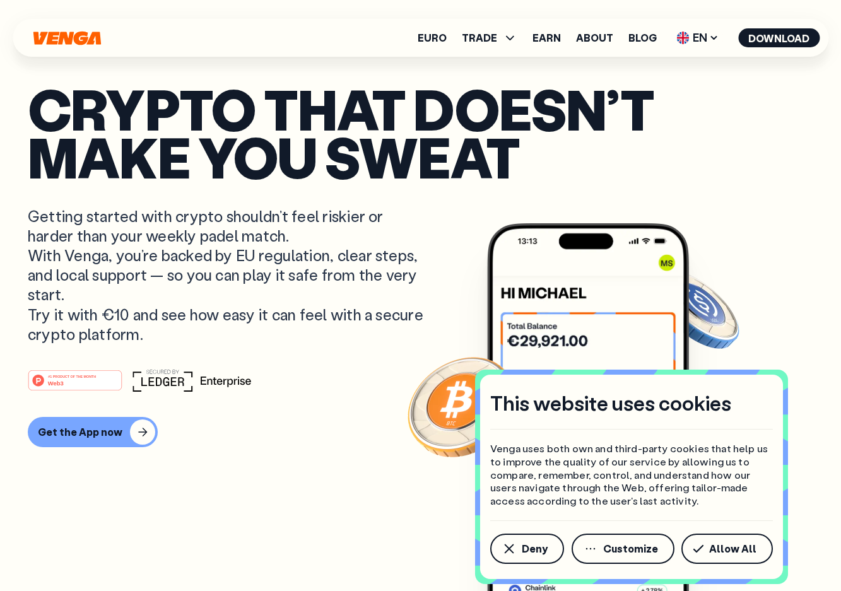
click at [288, 252] on p "Getting started with crypto shouldn’t feel riskier or harder than your weekly p…" at bounding box center [227, 275] width 399 height 138
